Goal: Transaction & Acquisition: Subscribe to service/newsletter

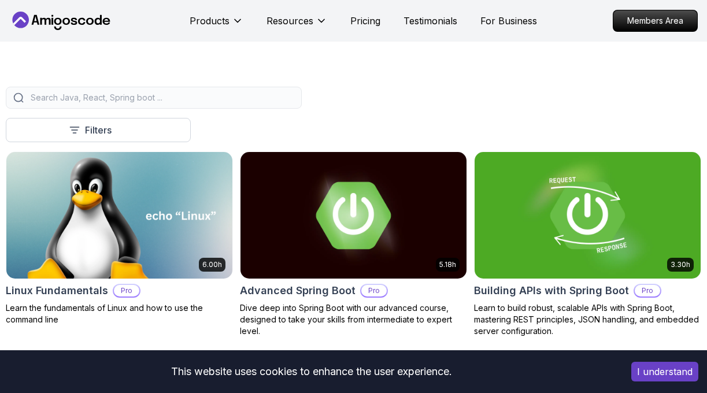
scroll to position [308, 0]
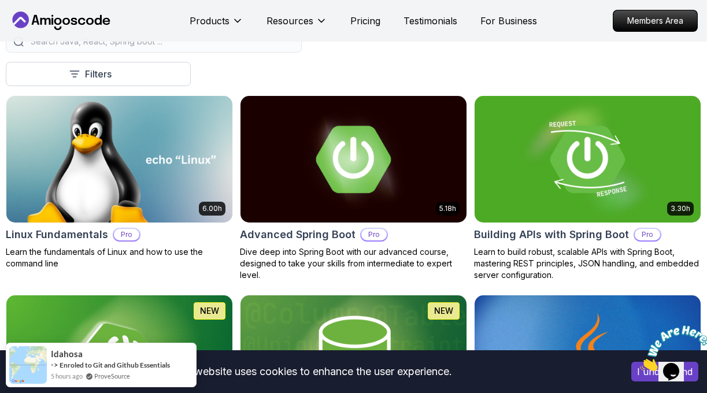
click at [677, 371] on img at bounding box center [676, 348] width 72 height 46
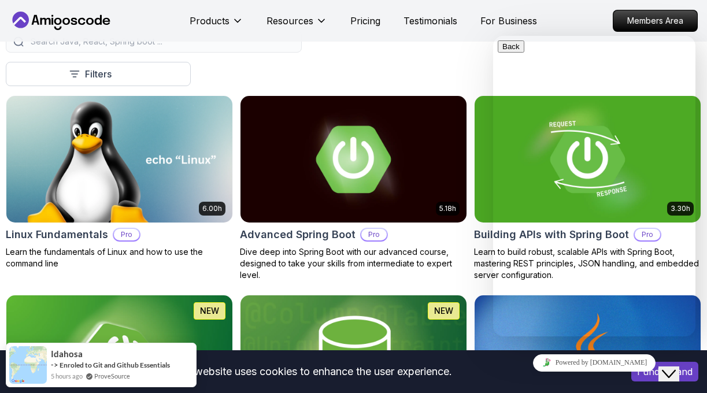
click at [677, 375] on button "Close Chat This icon closes the chat window." at bounding box center [668, 373] width 21 height 15
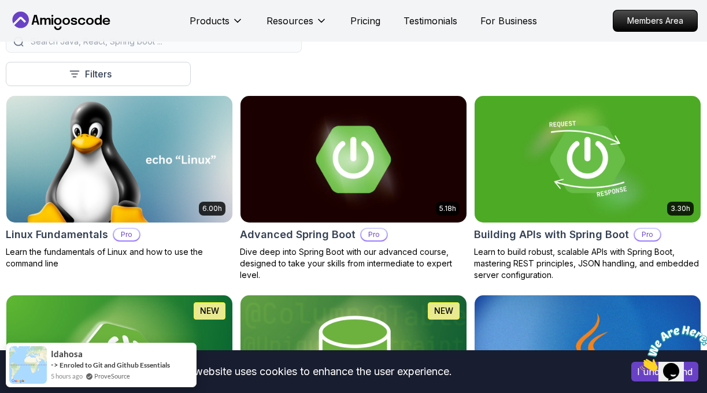
click at [677, 371] on img at bounding box center [676, 348] width 72 height 46
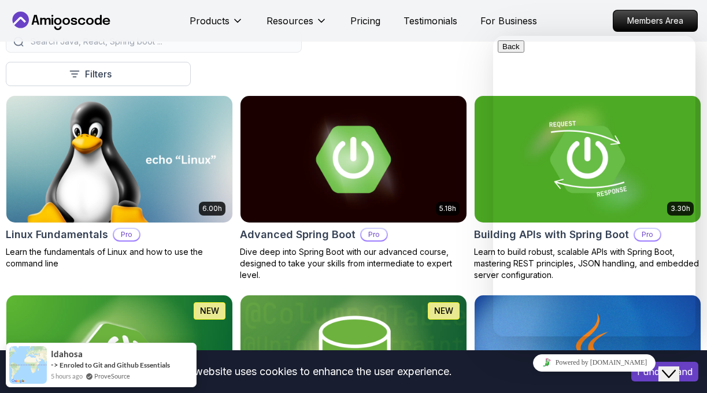
click at [647, 377] on button "I understand" at bounding box center [664, 372] width 67 height 20
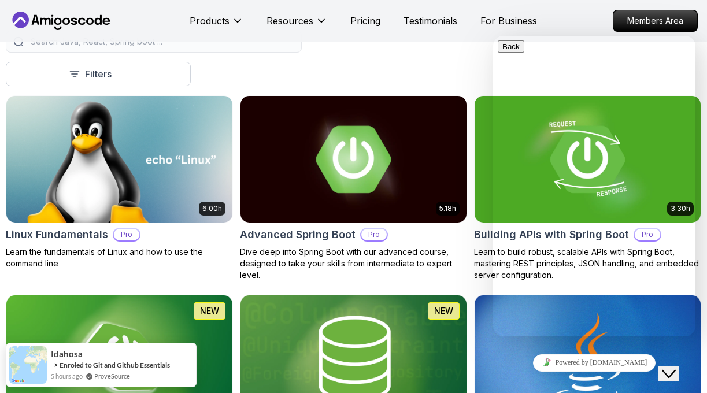
click at [666, 367] on div "Close Chat This icon closes the chat window." at bounding box center [669, 374] width 14 height 14
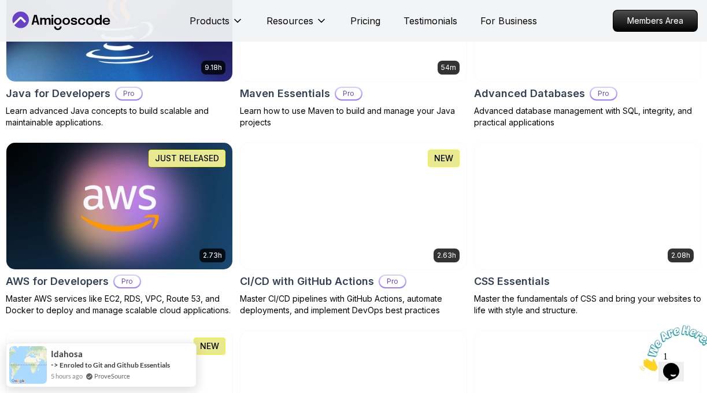
scroll to position [873, 0]
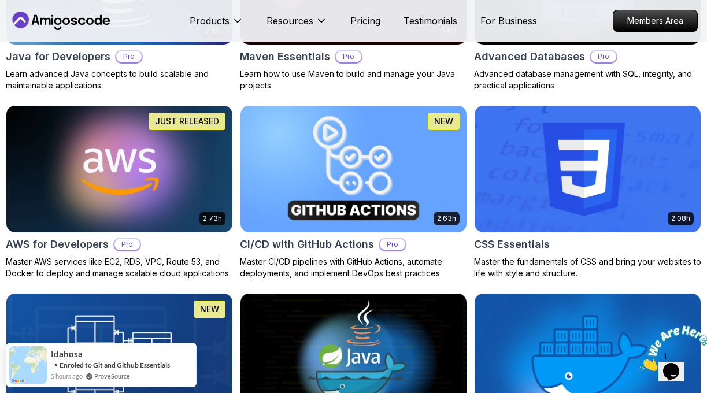
click at [424, 195] on img at bounding box center [354, 169] width 238 height 133
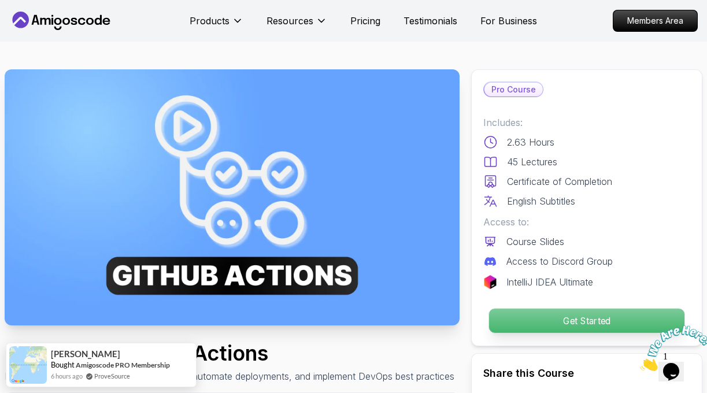
click at [568, 320] on p "Get Started" at bounding box center [586, 321] width 195 height 24
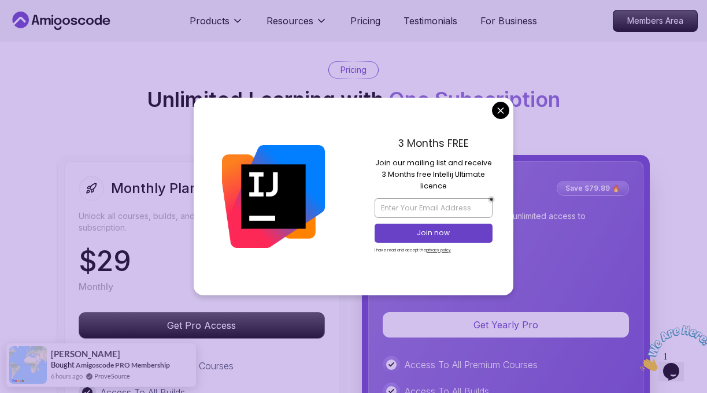
scroll to position [2758, 0]
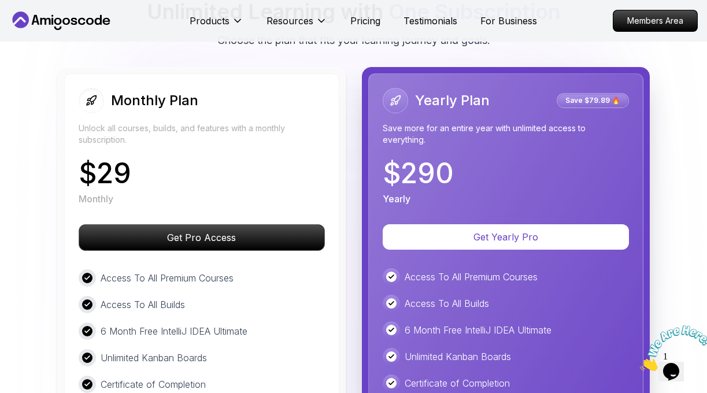
scroll to position [2846, 0]
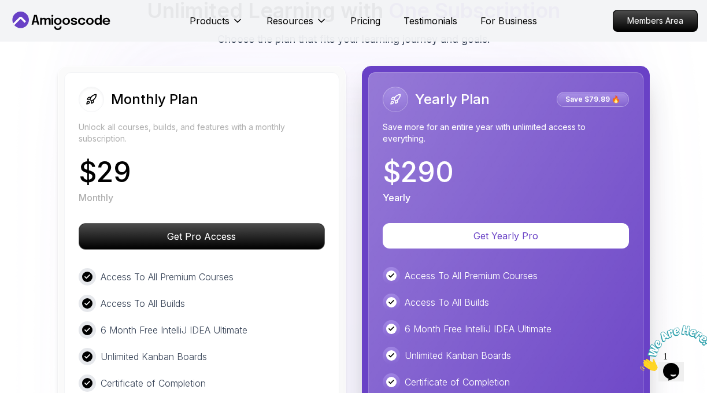
click at [228, 176] on div "$ 29 Monthly" at bounding box center [202, 181] width 246 height 46
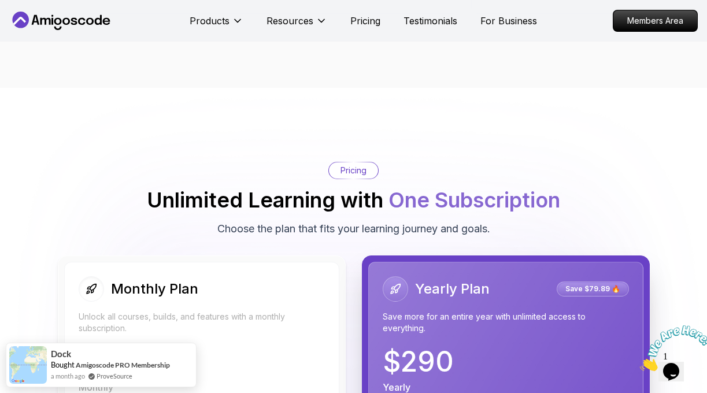
scroll to position [2502, 0]
